Goal: Information Seeking & Learning: Check status

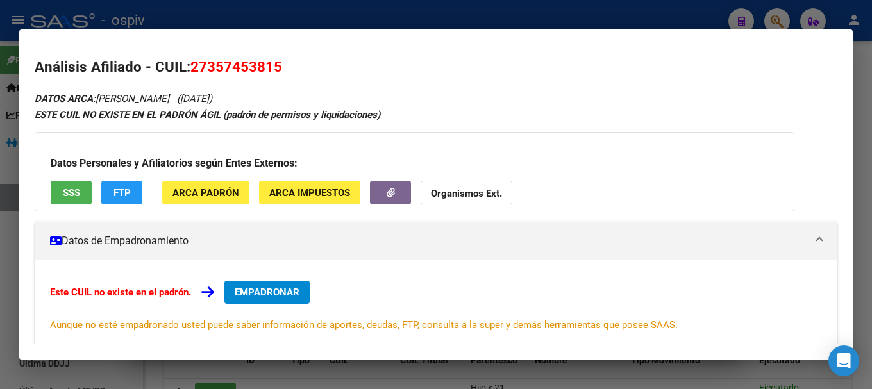
click at [780, 15] on div at bounding box center [436, 194] width 872 height 389
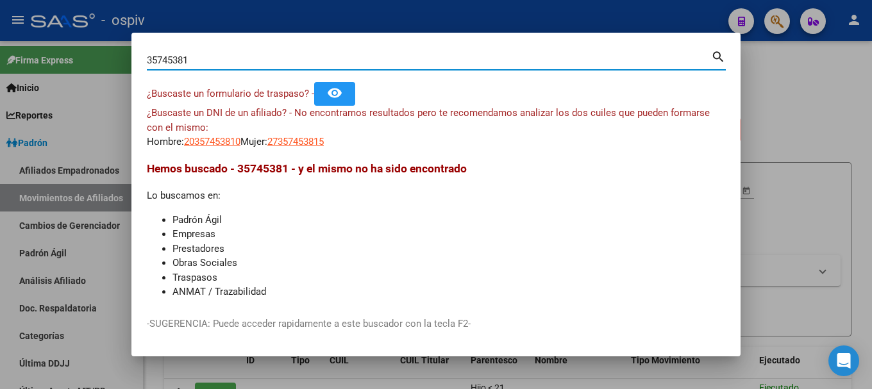
drag, startPoint x: 196, startPoint y: 63, endPoint x: 74, endPoint y: 66, distance: 121.9
click at [74, 66] on div "35745381 Buscar (apellido, dni, cuil, nro traspaso, cuit, obra social) search ¿…" at bounding box center [436, 194] width 872 height 389
type input "31069893"
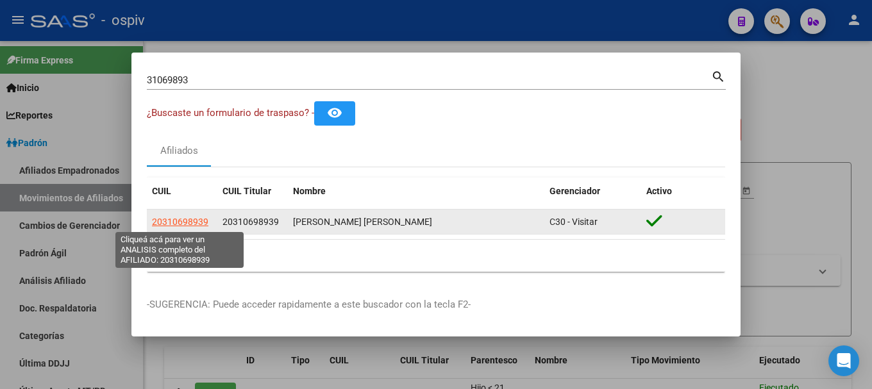
click at [171, 223] on span "20310698939" at bounding box center [180, 222] width 56 height 10
type textarea "20310698939"
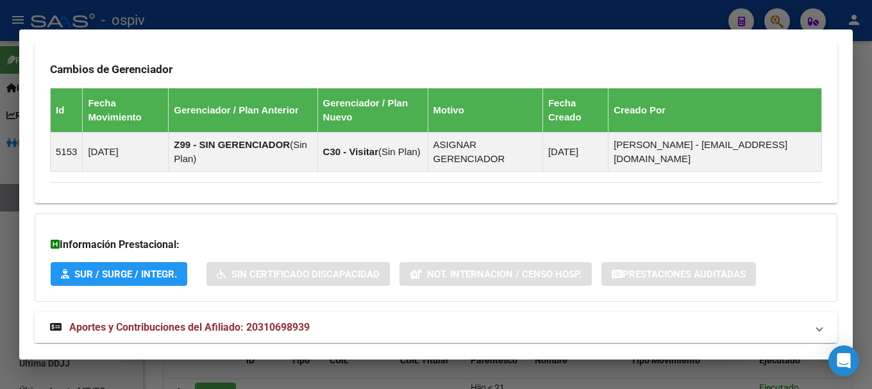
scroll to position [796, 0]
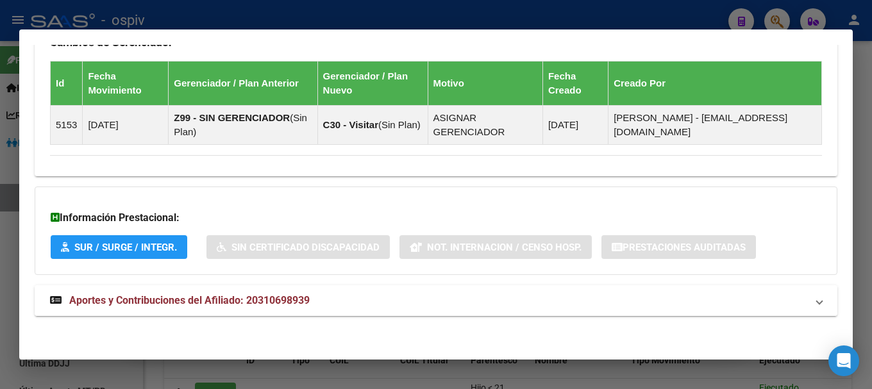
click at [283, 296] on span "Aportes y Contribuciones del Afiliado: 20310698939" at bounding box center [189, 300] width 240 height 12
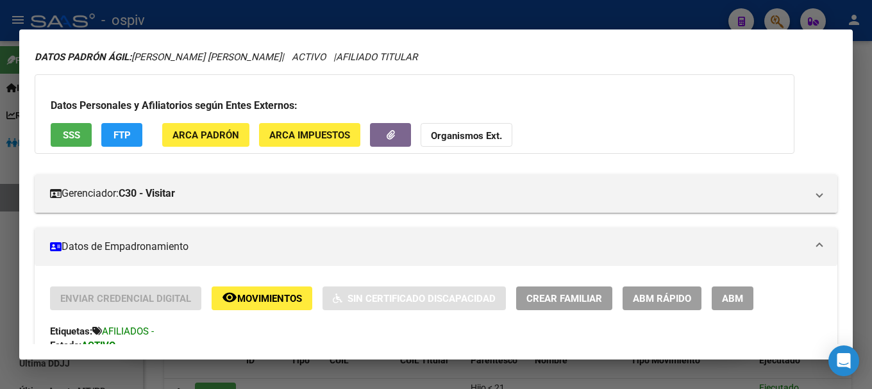
scroll to position [0, 0]
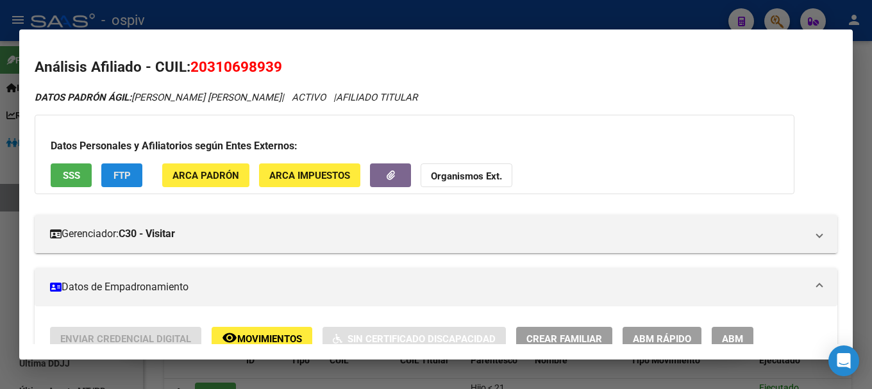
click at [119, 172] on span "FTP" at bounding box center [121, 176] width 17 height 12
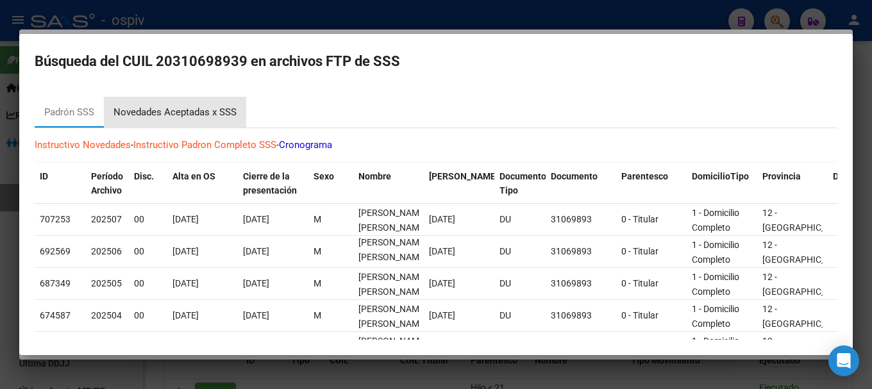
click at [213, 113] on div "Novedades Aceptadas x SSS" at bounding box center [174, 112] width 123 height 15
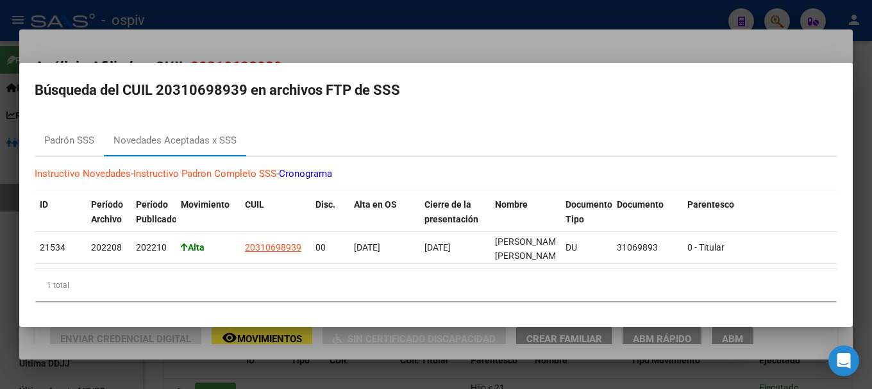
click at [0, 194] on div at bounding box center [436, 194] width 872 height 389
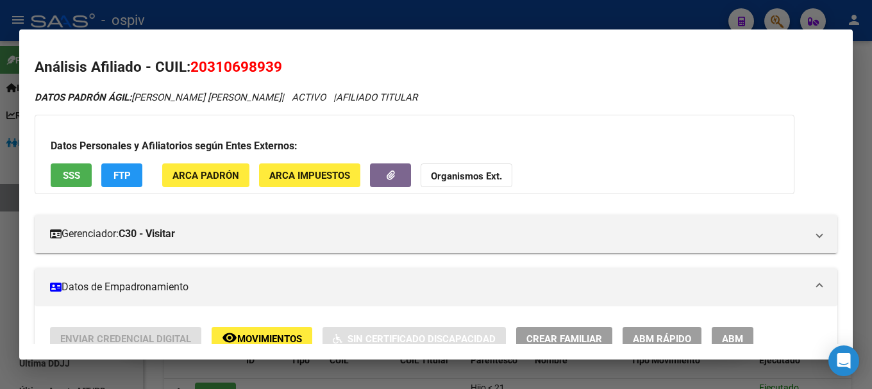
click at [69, 178] on span "SSS" at bounding box center [71, 176] width 17 height 12
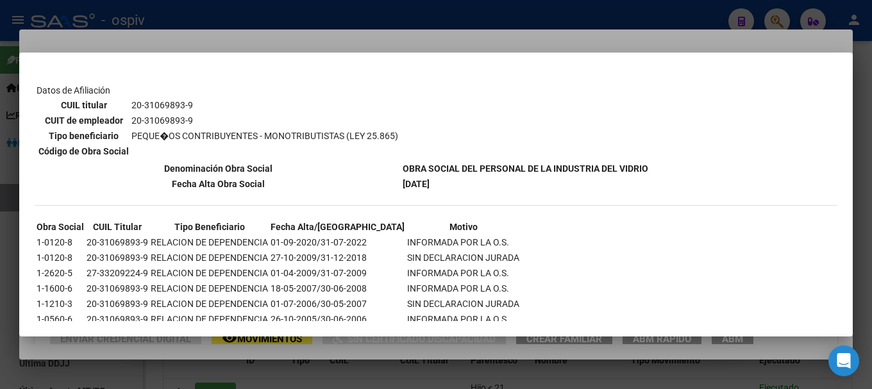
scroll to position [233, 0]
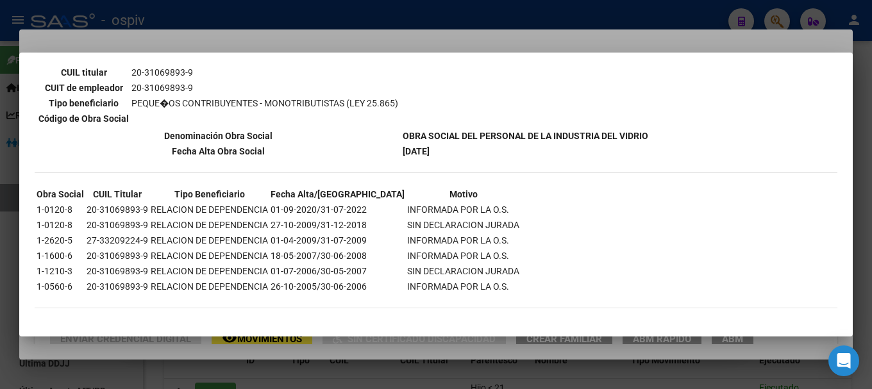
click at [0, 241] on div at bounding box center [436, 194] width 872 height 389
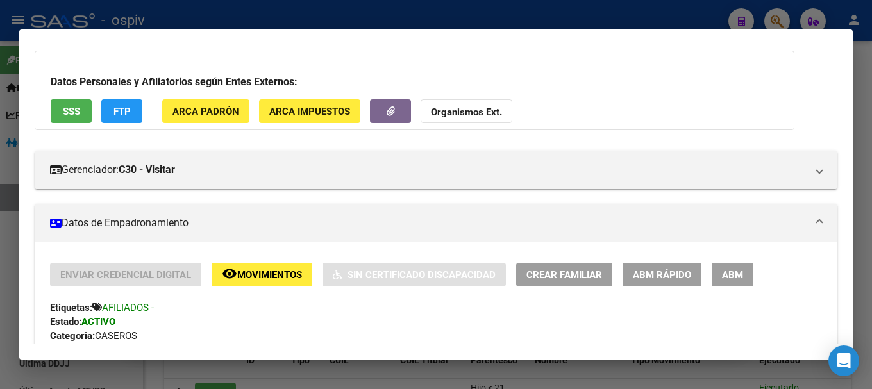
scroll to position [0, 0]
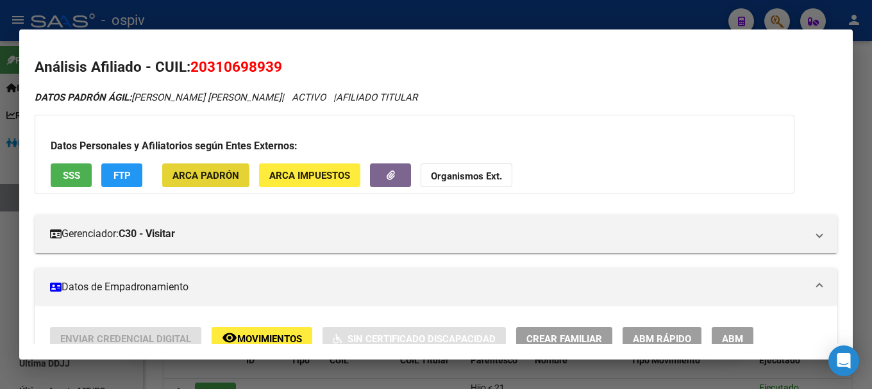
click at [201, 177] on span "ARCA Padrón" at bounding box center [205, 176] width 67 height 12
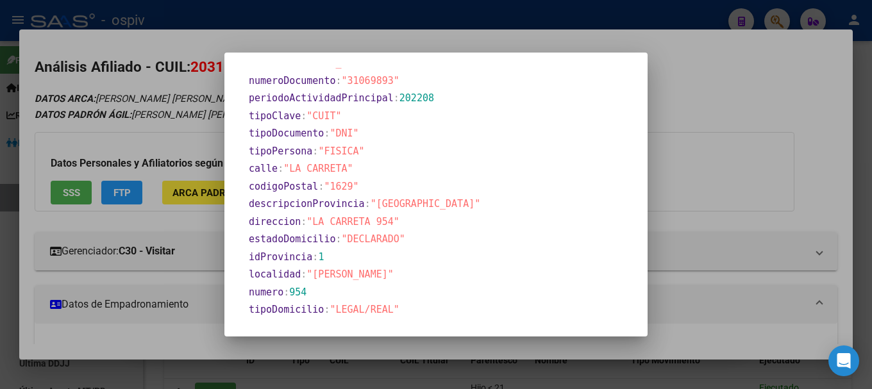
scroll to position [589, 0]
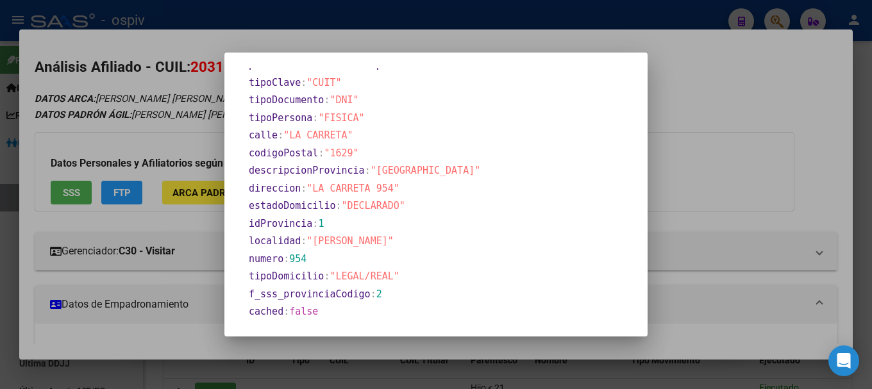
click at [115, 194] on div at bounding box center [436, 194] width 872 height 389
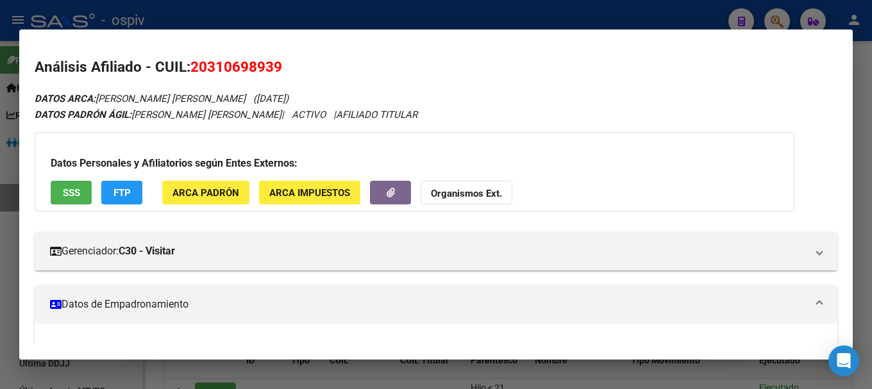
click at [116, 194] on span "FTP" at bounding box center [121, 193] width 17 height 12
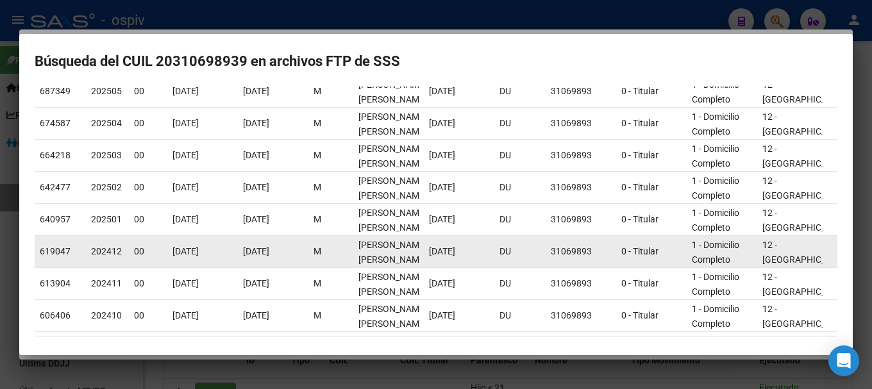
scroll to position [0, 0]
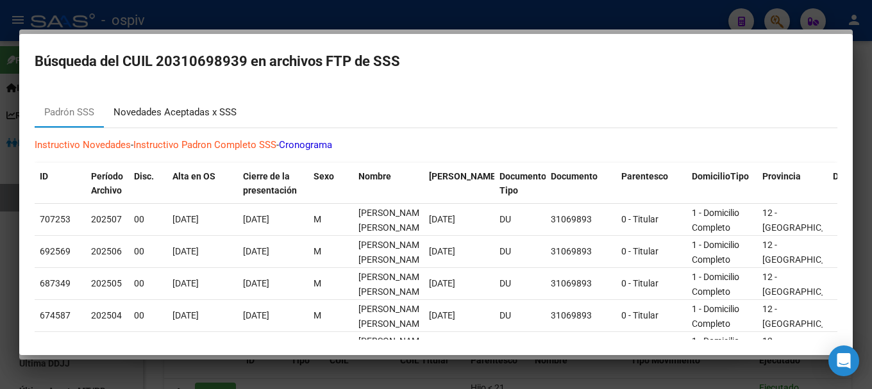
click at [208, 110] on div "Novedades Aceptadas x SSS" at bounding box center [174, 112] width 123 height 15
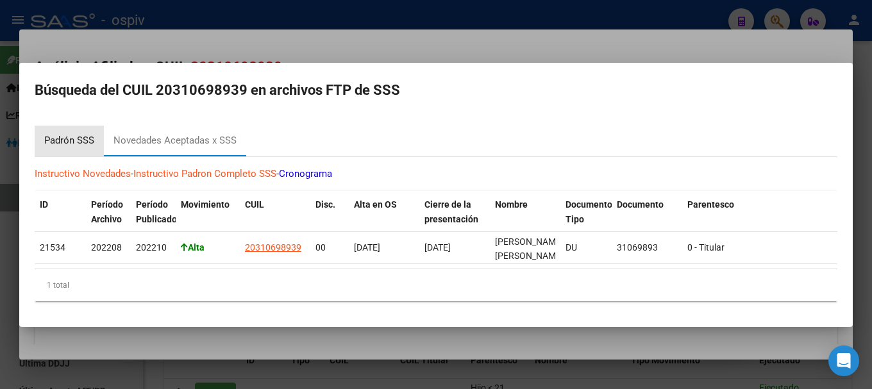
click at [86, 136] on div "Padrón SSS" at bounding box center [69, 140] width 50 height 15
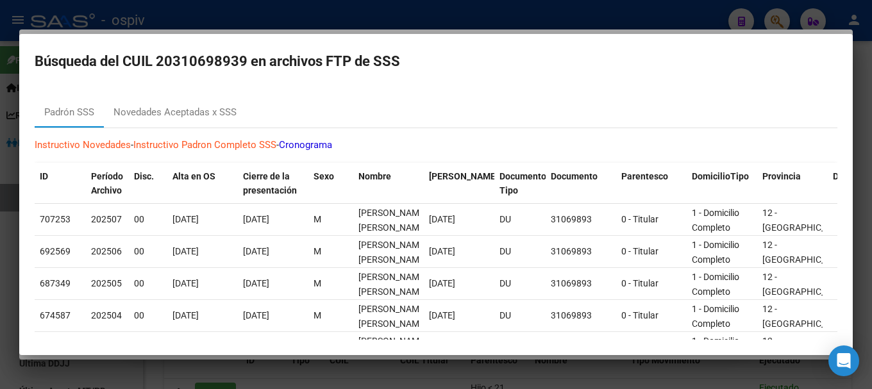
click at [775, 14] on div at bounding box center [436, 194] width 872 height 389
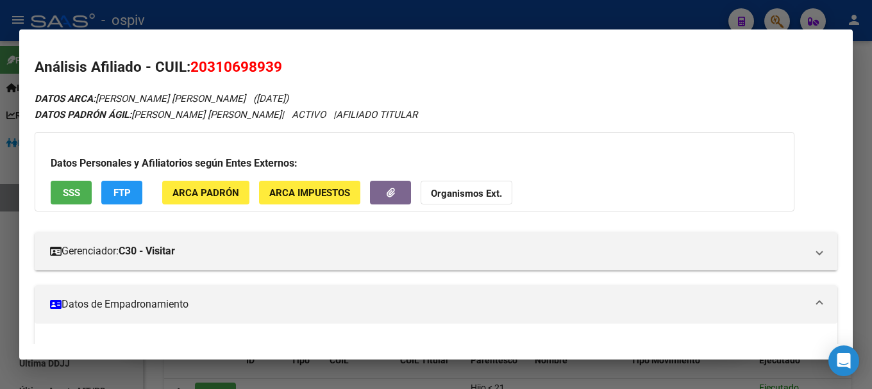
drag, startPoint x: 776, startPoint y: 18, endPoint x: 358, endPoint y: 51, distance: 420.0
click at [776, 17] on div at bounding box center [436, 194] width 872 height 389
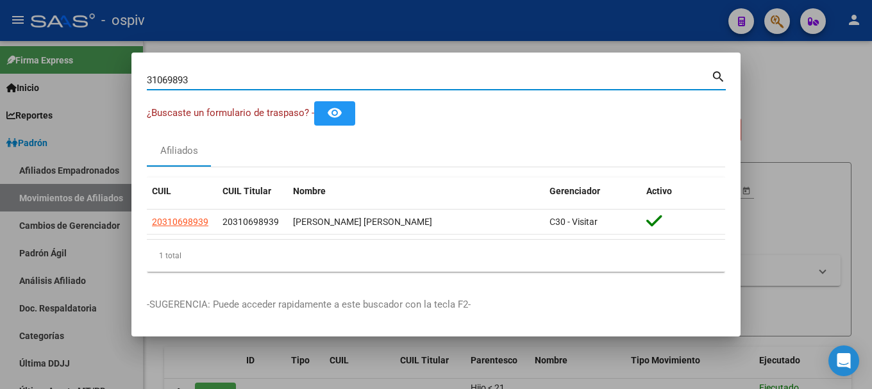
drag, startPoint x: 210, startPoint y: 80, endPoint x: 105, endPoint y: 65, distance: 106.7
click at [105, 65] on div "31069893 Buscar (apellido, dni, cuil, nro traspaso, cuit, obra social) search ¿…" at bounding box center [436, 194] width 872 height 389
paste input "20-96381958-8"
type input "20963819588"
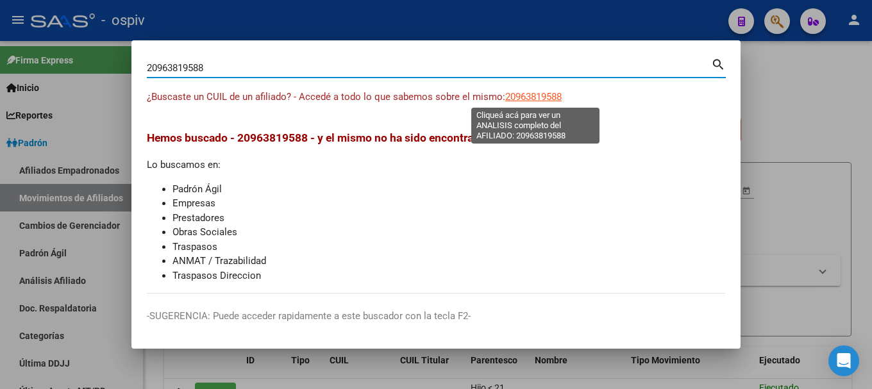
click at [543, 94] on span "20963819588" at bounding box center [533, 97] width 56 height 12
type textarea "20963819588"
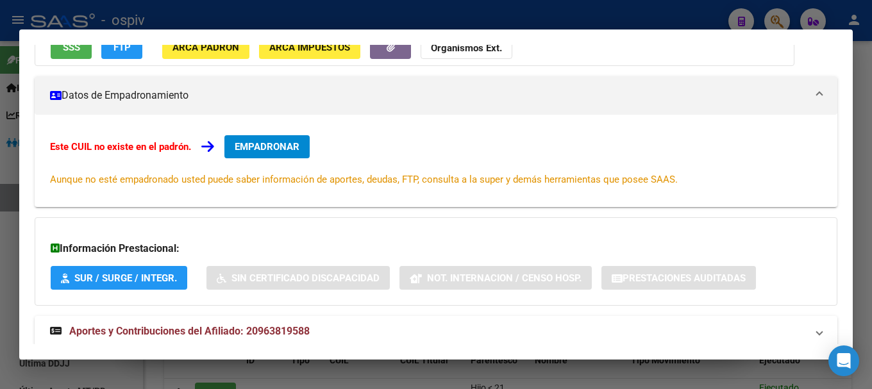
scroll to position [177, 0]
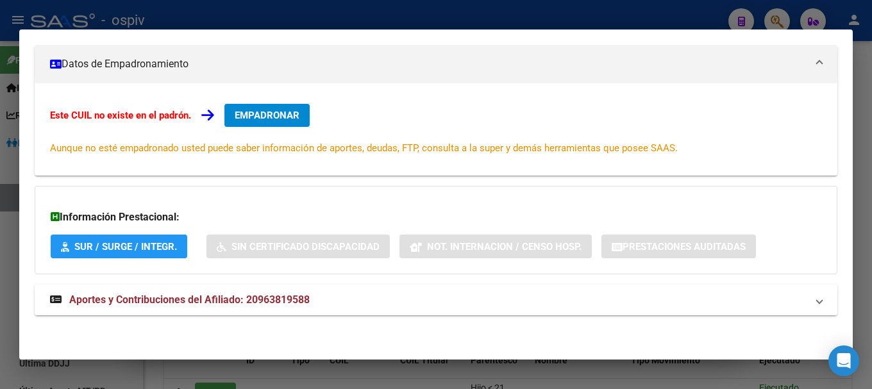
click at [200, 301] on span "Aportes y Contribuciones del Afiliado: 20963819588" at bounding box center [189, 300] width 240 height 12
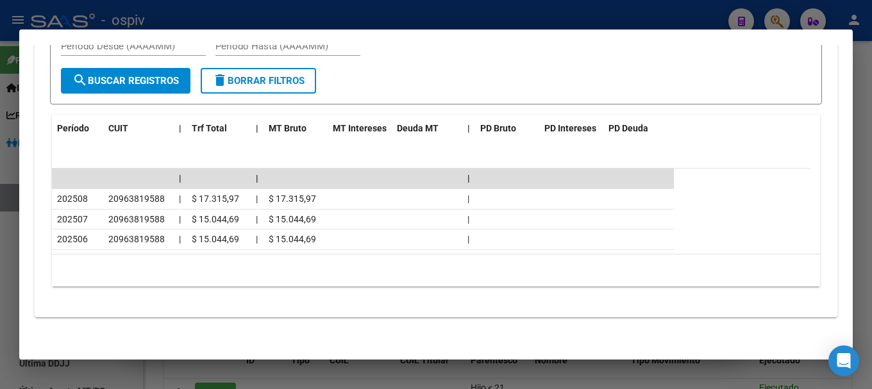
scroll to position [610, 0]
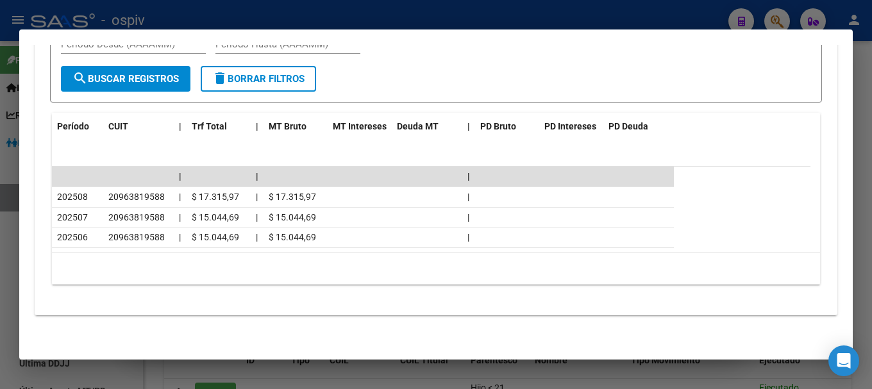
click at [789, 24] on div at bounding box center [436, 194] width 872 height 389
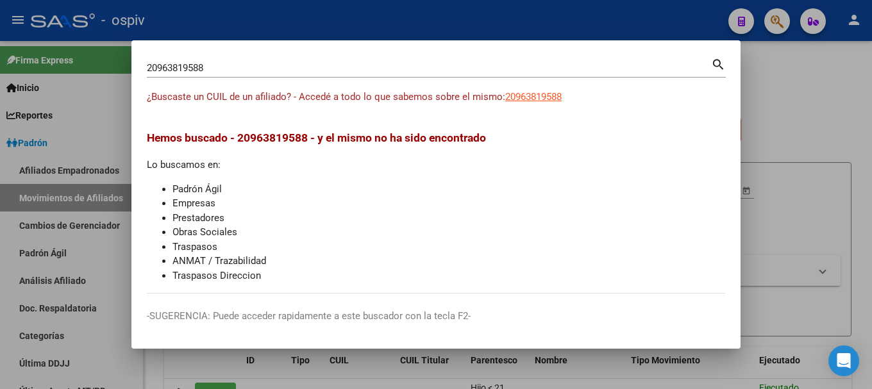
drag, startPoint x: 216, startPoint y: 71, endPoint x: 121, endPoint y: 62, distance: 95.3
click at [121, 62] on div "20963819588 Buscar (apellido, dni, cuil, nro traspaso, cuit, obra social) searc…" at bounding box center [436, 194] width 872 height 389
click at [240, 65] on input "20963819588" at bounding box center [429, 68] width 564 height 12
drag, startPoint x: 224, startPoint y: 76, endPoint x: 135, endPoint y: 69, distance: 89.4
click at [135, 69] on mat-dialog-content "20963819588 Buscar (apellido, dni, cuil, nro traspaso, cuit, obra social) searc…" at bounding box center [435, 175] width 609 height 238
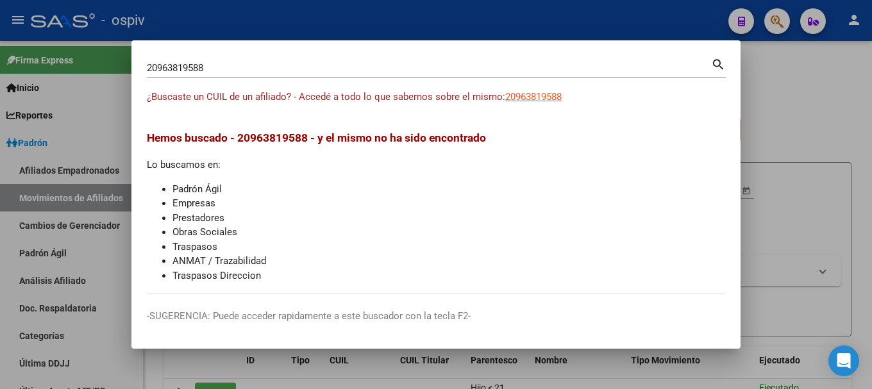
click at [224, 66] on input "20963819588" at bounding box center [429, 68] width 564 height 12
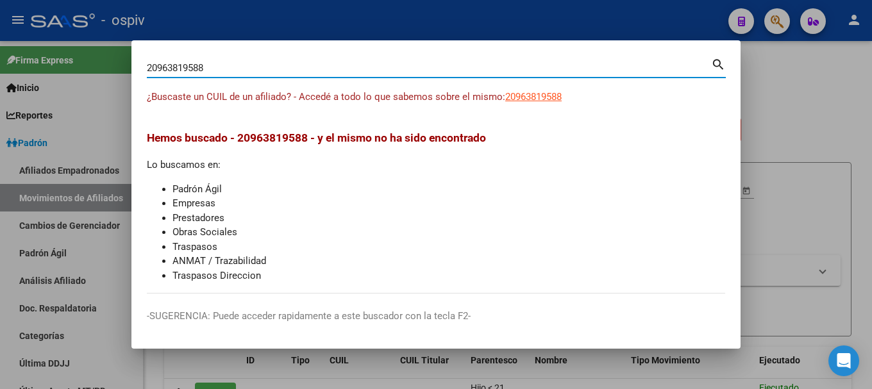
click at [84, 62] on div "20963819588 Buscar (apellido, dni, cuil, nro traspaso, cuit, obra social) searc…" at bounding box center [436, 194] width 872 height 389
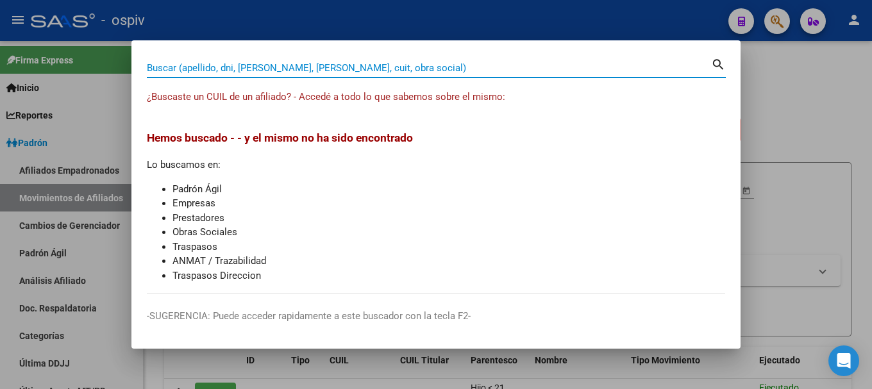
paste input "27356598"
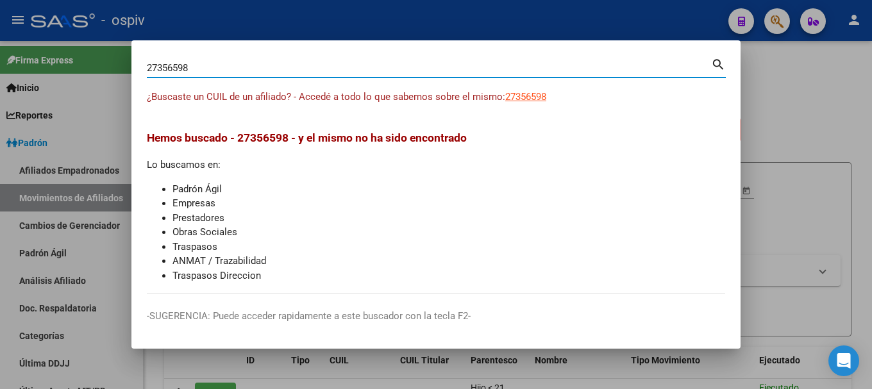
type input "27356598"
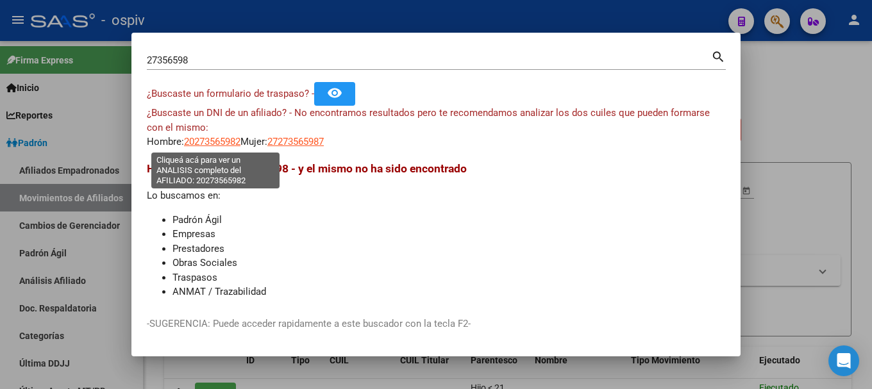
click at [233, 143] on span "20273565982" at bounding box center [212, 142] width 56 height 12
type textarea "20273565982"
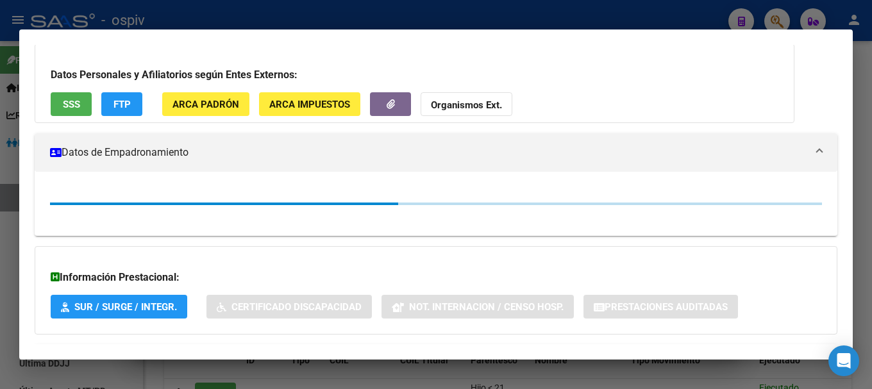
scroll to position [149, 0]
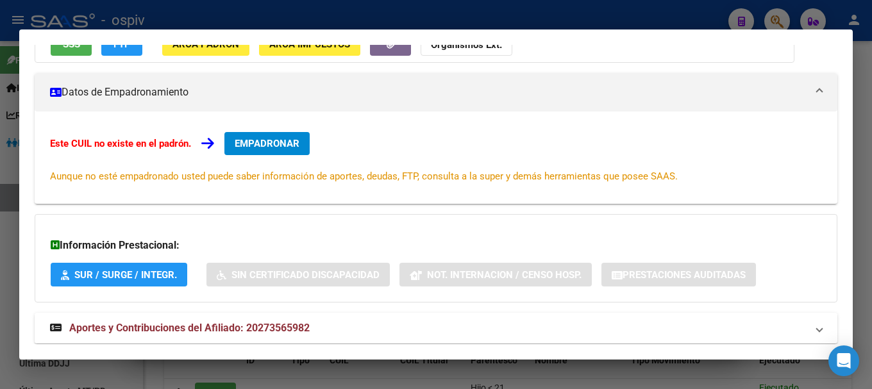
click at [267, 323] on span "Aportes y Contribuciones del Afiliado: 20273565982" at bounding box center [189, 328] width 240 height 12
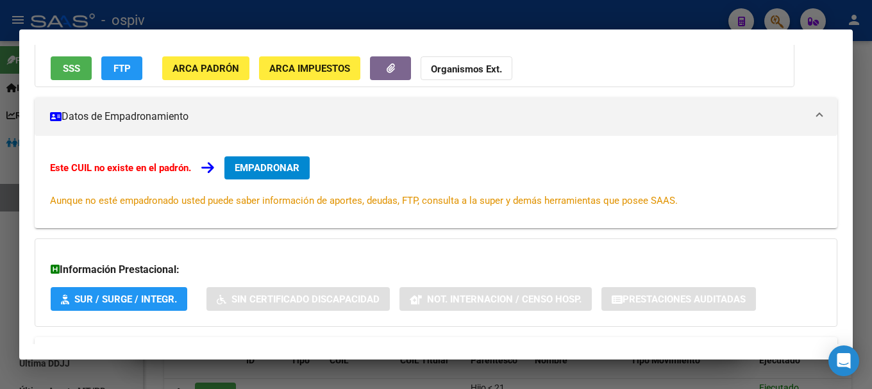
scroll to position [124, 0]
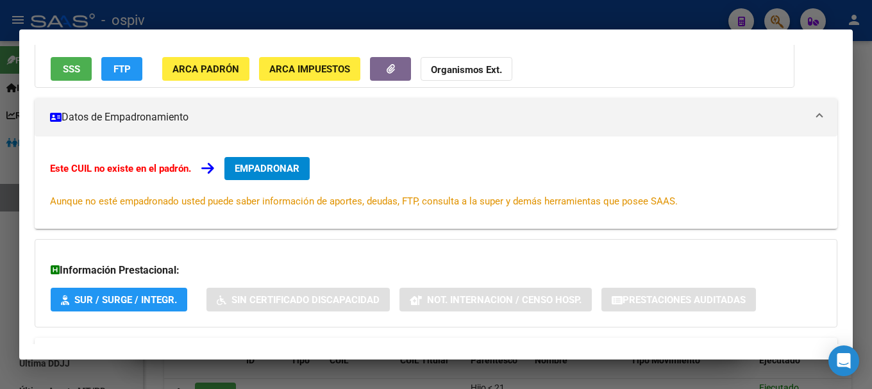
click at [127, 69] on span "FTP" at bounding box center [121, 69] width 17 height 12
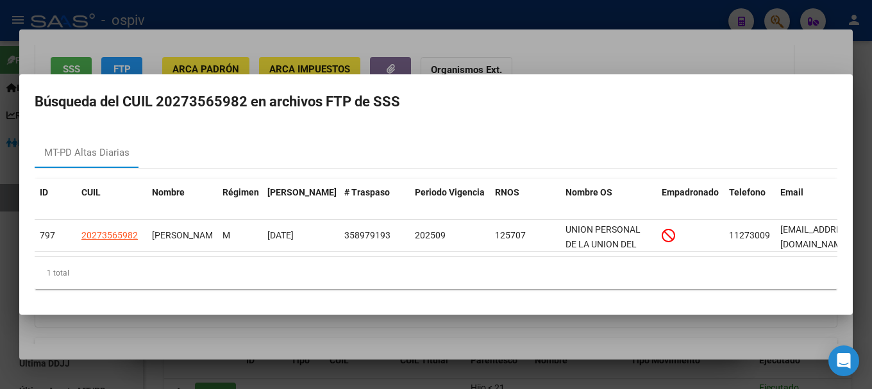
click at [6, 270] on div at bounding box center [436, 194] width 872 height 389
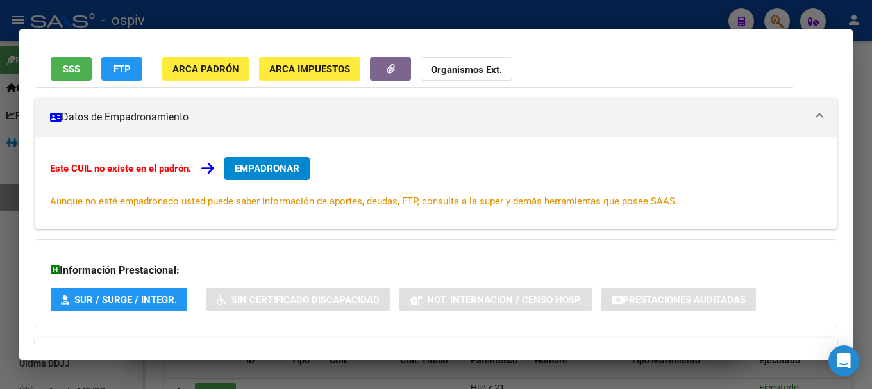
click at [784, 15] on div at bounding box center [436, 194] width 872 height 389
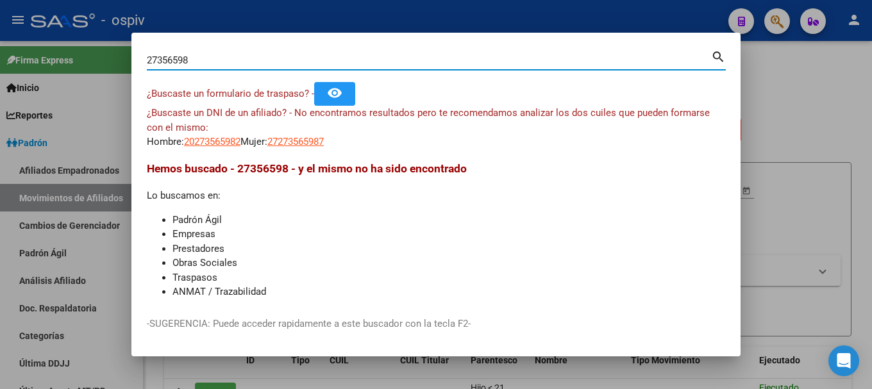
drag, startPoint x: 220, startPoint y: 58, endPoint x: 108, endPoint y: 49, distance: 112.6
click at [108, 51] on div "27356598 Buscar (apellido, dni, cuil, nro traspaso, cuit, obra social) search ¿…" at bounding box center [436, 194] width 872 height 389
paste input "2.364.614"
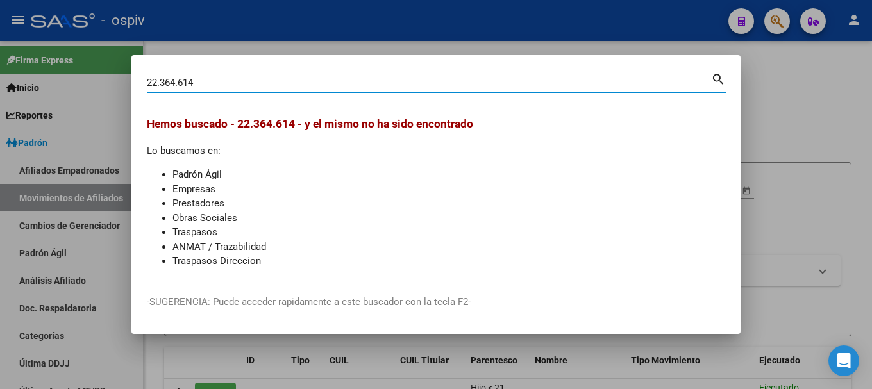
click at [158, 79] on input "22.364.614" at bounding box center [429, 83] width 564 height 12
click at [173, 83] on input "22364.614" at bounding box center [429, 83] width 564 height 12
type input "22364614"
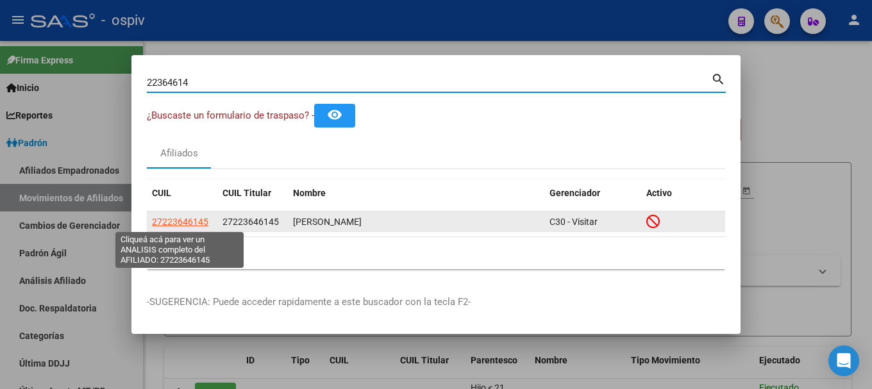
click at [155, 217] on span "27223646145" at bounding box center [180, 222] width 56 height 10
type textarea "27223646145"
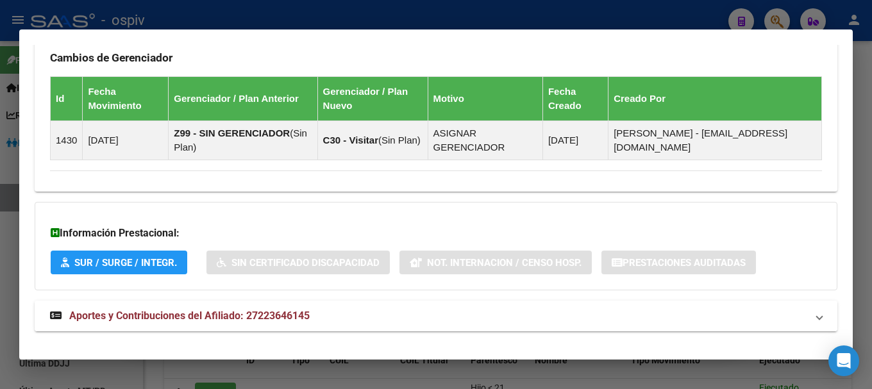
scroll to position [810, 0]
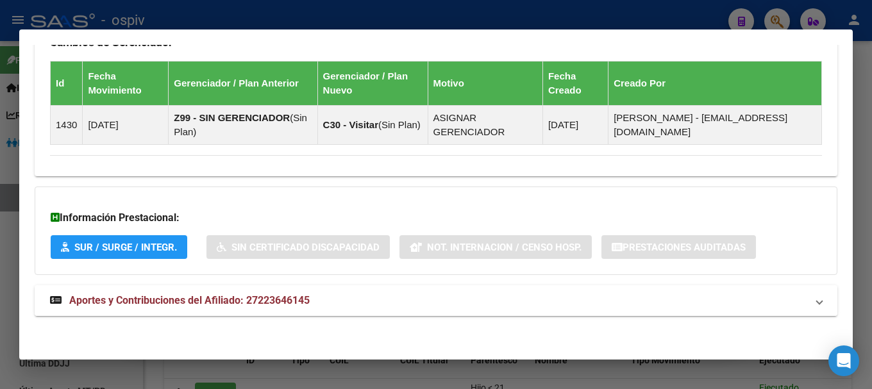
click at [235, 301] on span "Aportes y Contribuciones del Afiliado: 27223646145" at bounding box center [189, 300] width 240 height 12
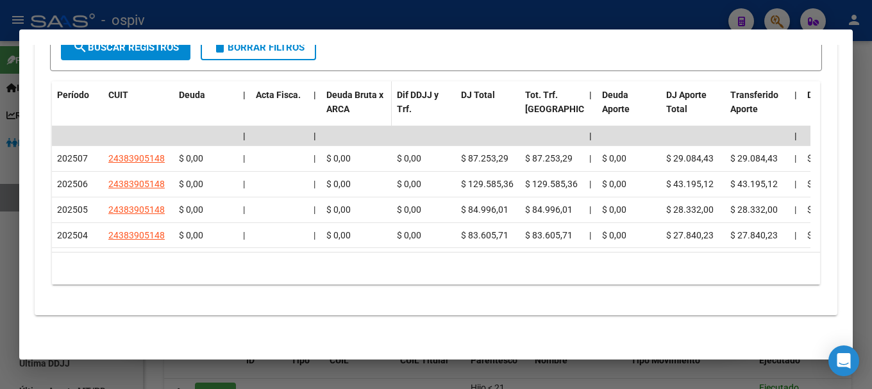
scroll to position [1288, 0]
